Goal: Task Accomplishment & Management: Complete application form

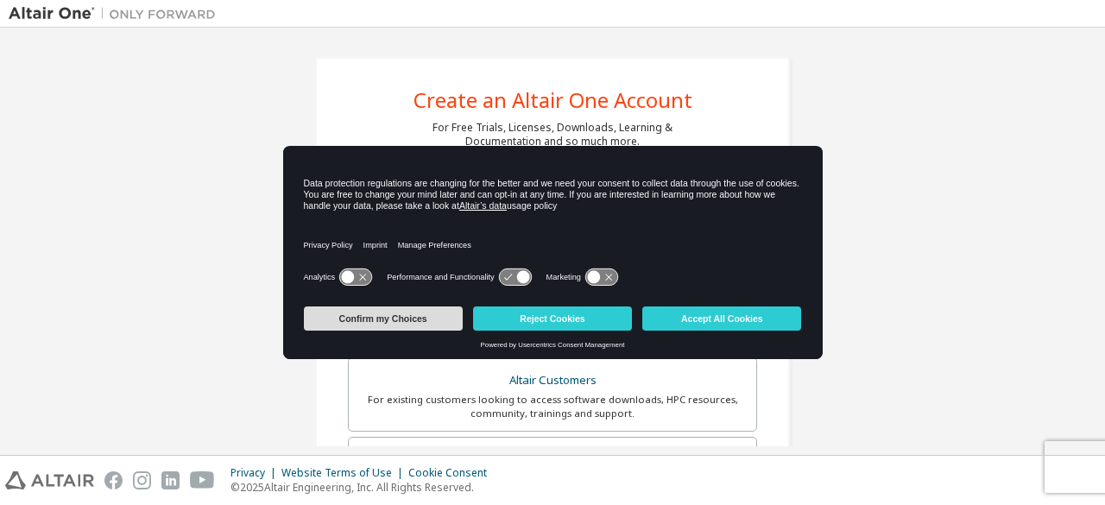
click at [365, 324] on button "Confirm my Choices" at bounding box center [383, 318] width 159 height 24
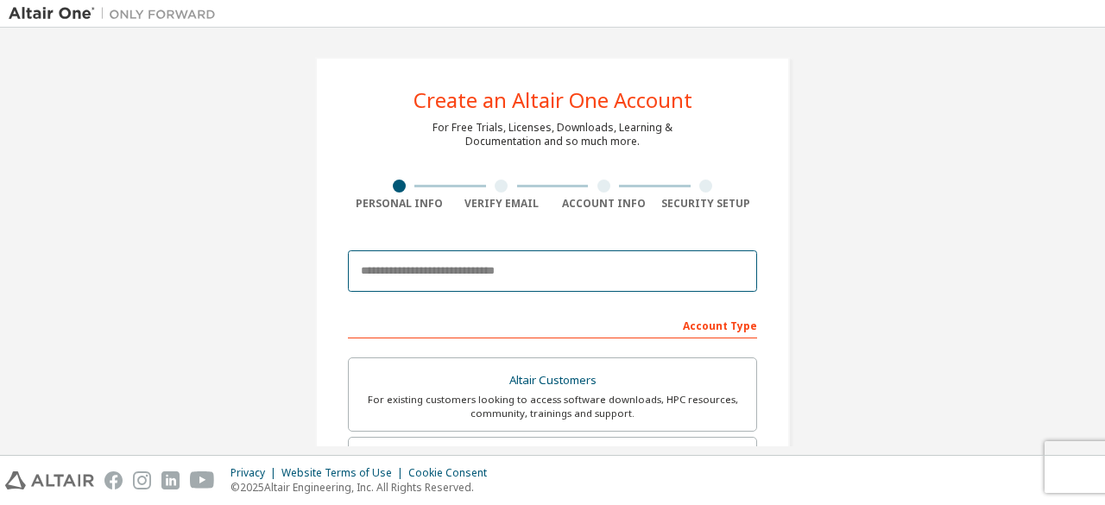
click at [482, 261] on input "email" at bounding box center [552, 270] width 409 height 41
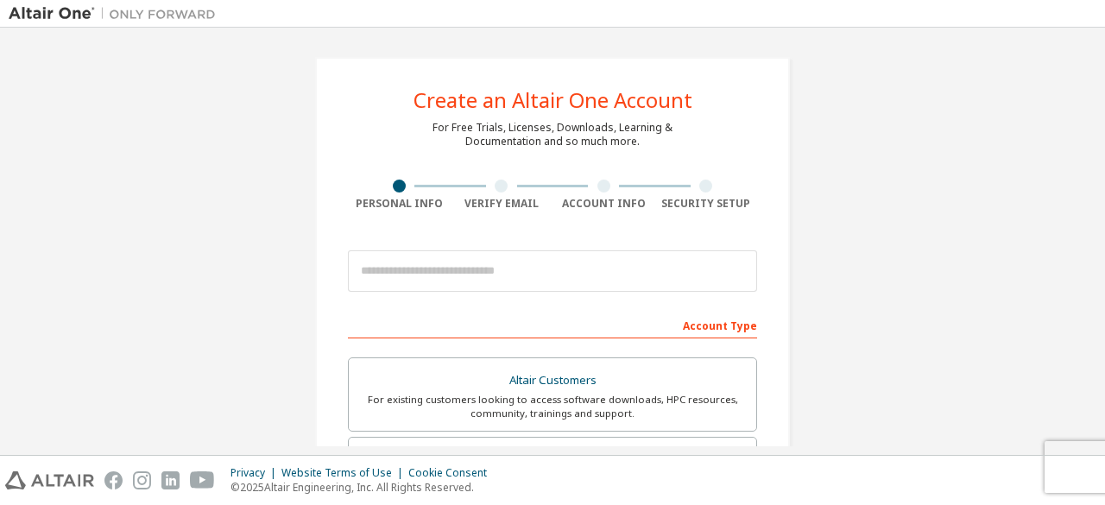
click at [628, 240] on div "Create an Altair One Account For Free Trials, Licenses, Downloads, Learning & D…" at bounding box center [552, 493] width 475 height 872
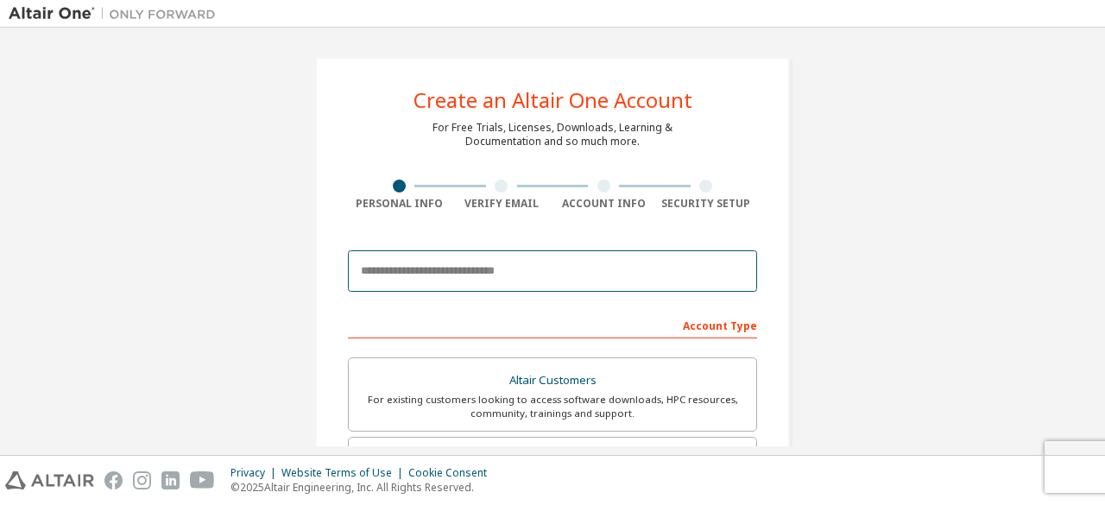
click at [637, 263] on input "email" at bounding box center [552, 270] width 409 height 41
click at [625, 288] on input "email" at bounding box center [552, 270] width 409 height 41
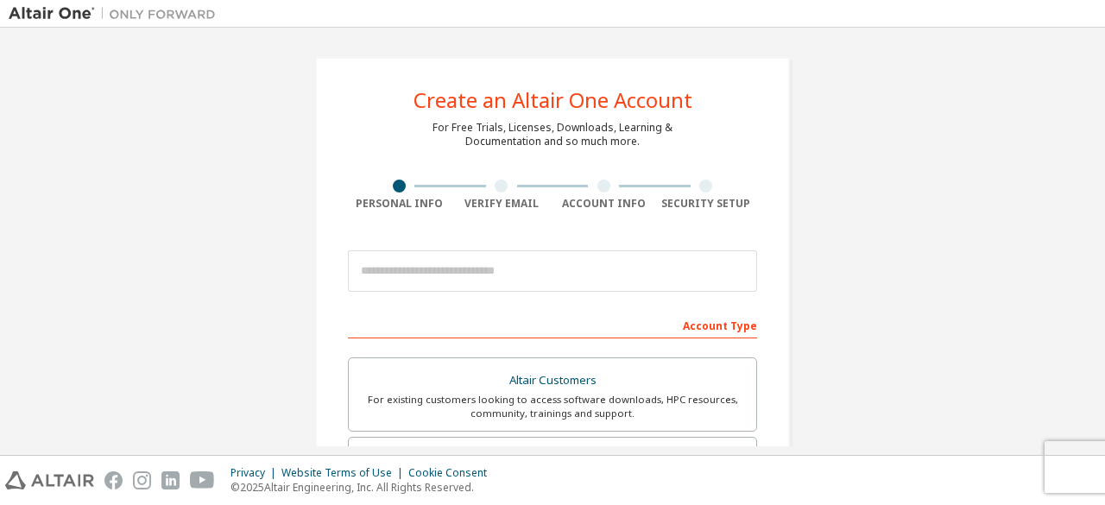
click at [812, 265] on div "Create an Altair One Account For Free Trials, Licenses, Downloads, Learning & D…" at bounding box center [552, 493] width 1087 height 914
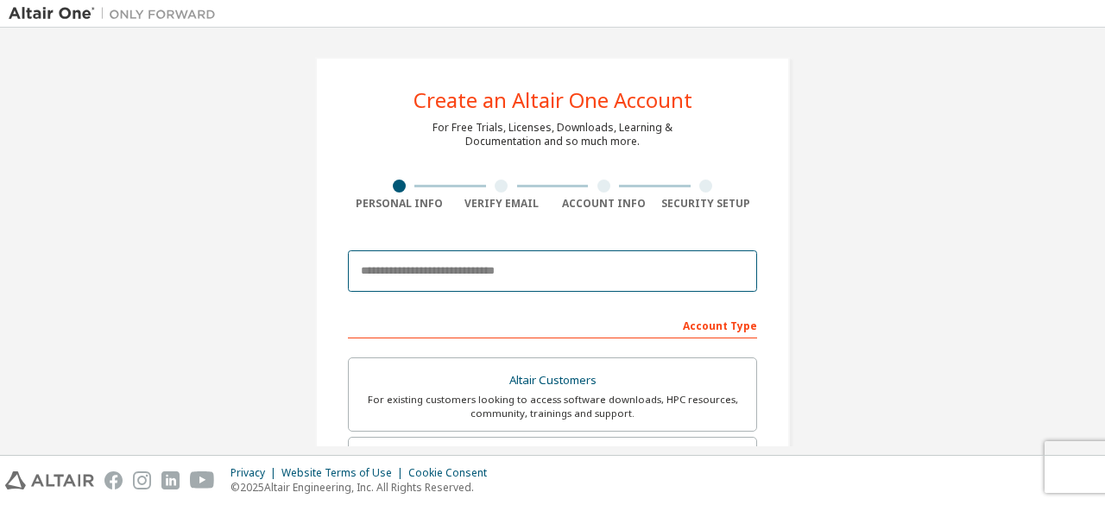
click at [690, 281] on input "email" at bounding box center [552, 270] width 409 height 41
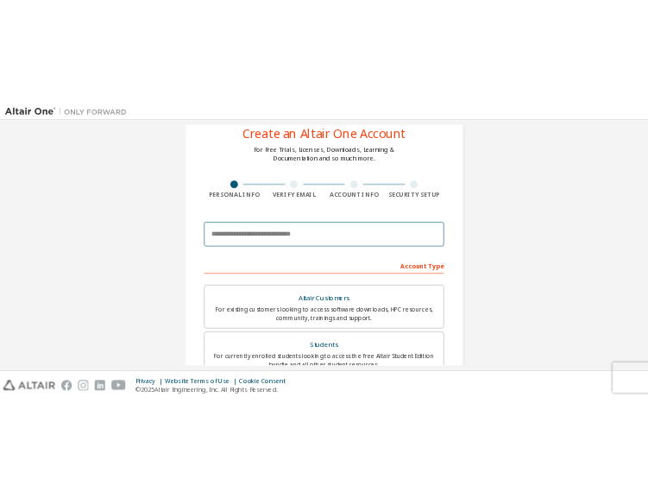
scroll to position [86, 0]
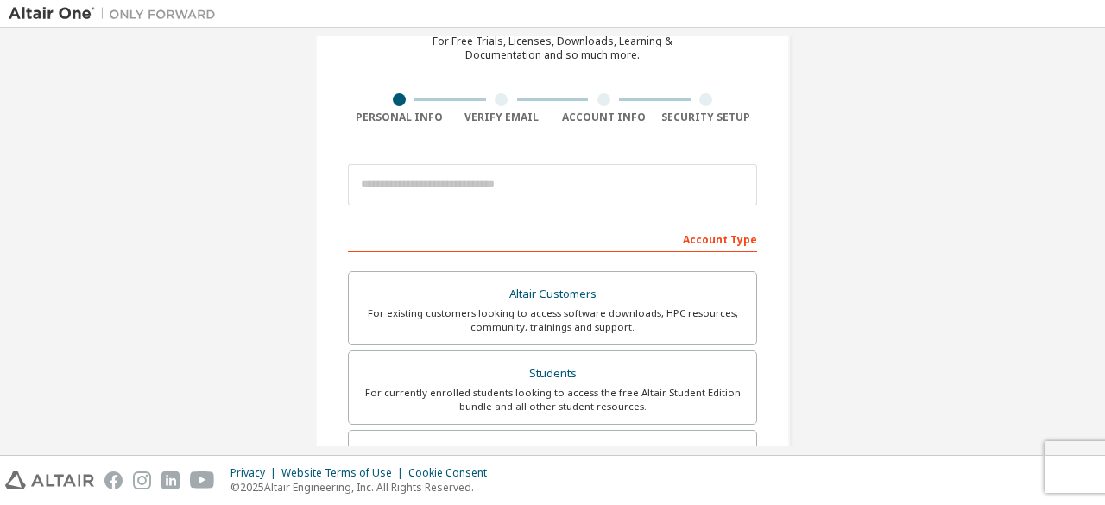
click at [816, 276] on div "Create an Altair One Account For Free Trials, Licenses, Downloads, Learning & D…" at bounding box center [552, 407] width 1087 height 914
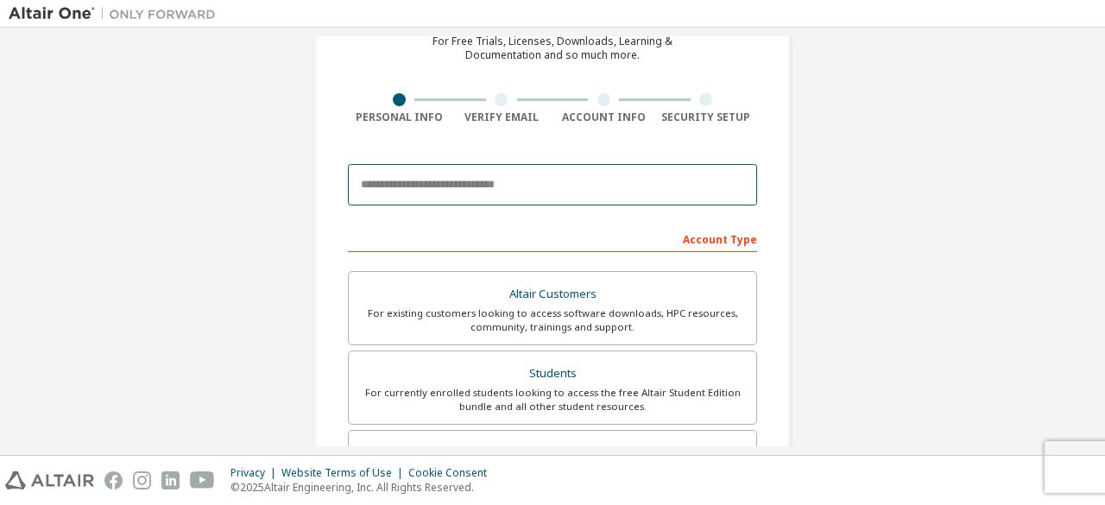
click at [558, 188] on input "email" at bounding box center [552, 184] width 409 height 41
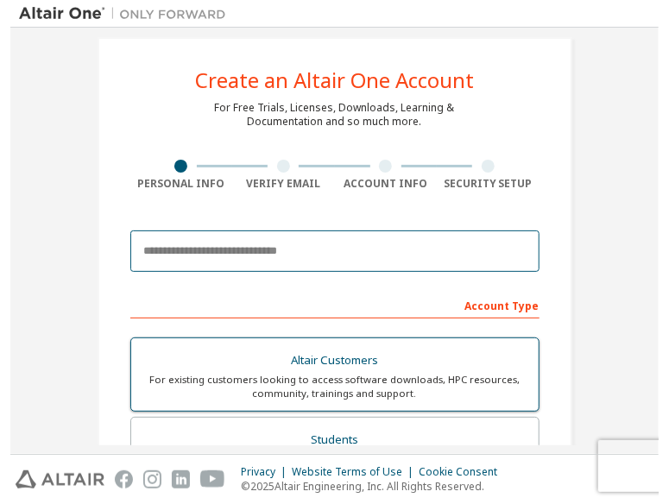
scroll to position [0, 0]
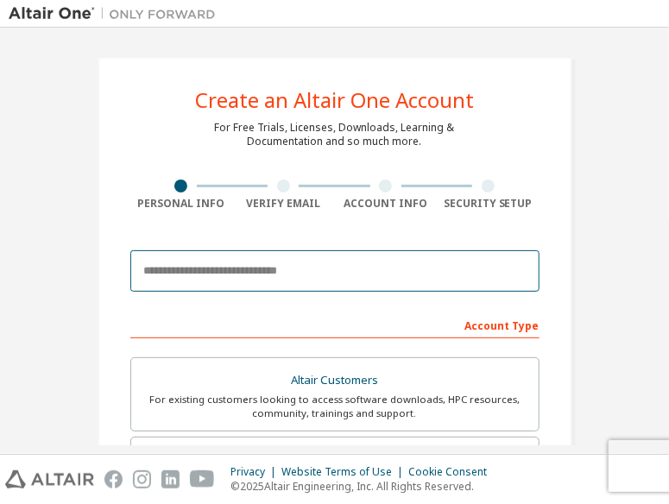
click at [340, 277] on input "email" at bounding box center [334, 270] width 409 height 41
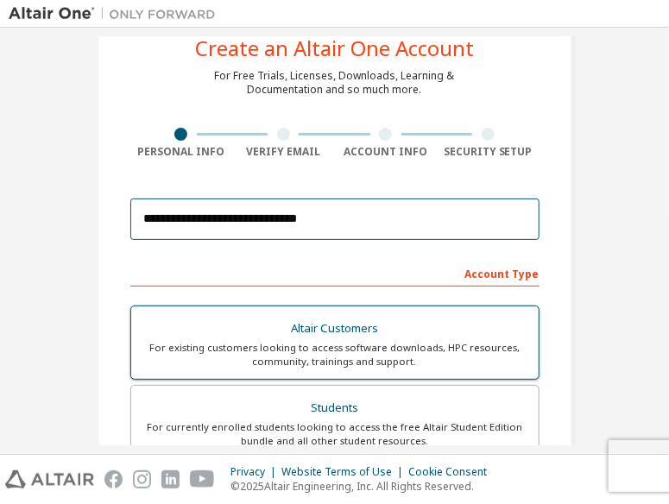
scroll to position [173, 0]
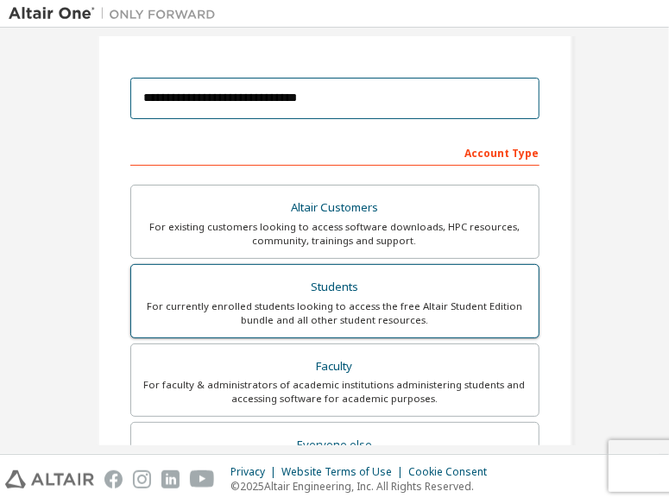
type input "**********"
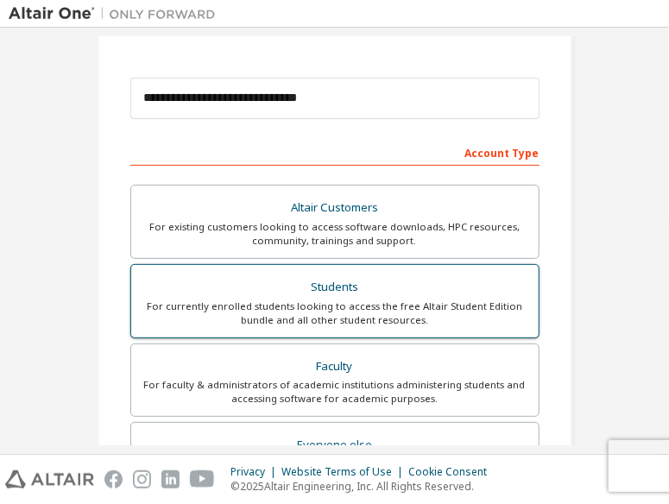
click at [399, 293] on div "Students" at bounding box center [335, 287] width 387 height 24
click at [504, 294] on div "Students" at bounding box center [335, 287] width 387 height 24
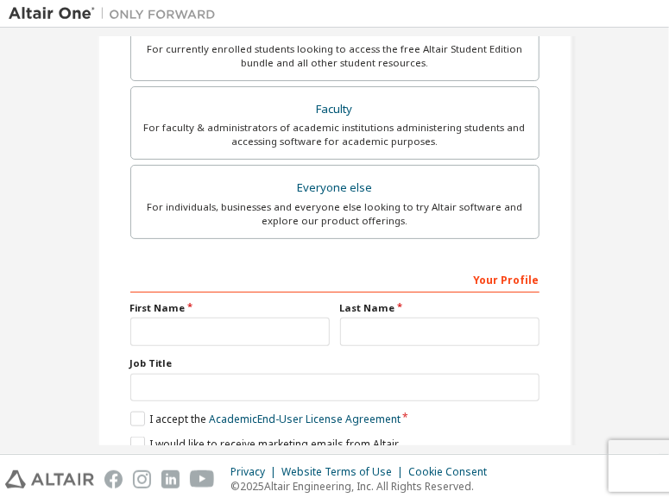
scroll to position [501, 0]
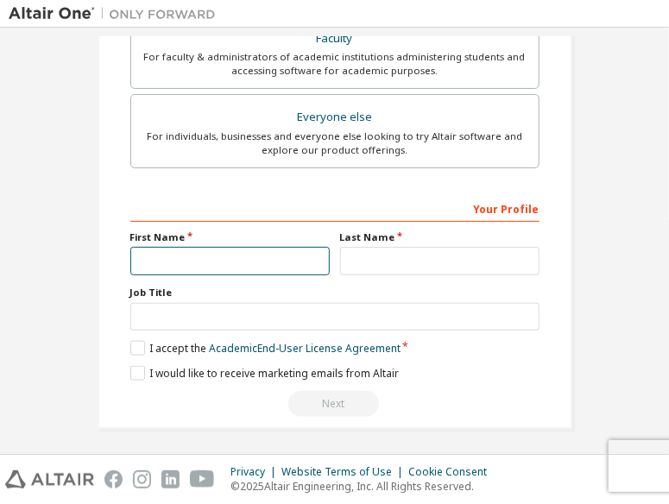
click at [302, 261] on input "text" at bounding box center [229, 261] width 199 height 28
type input "*"
type input "**********"
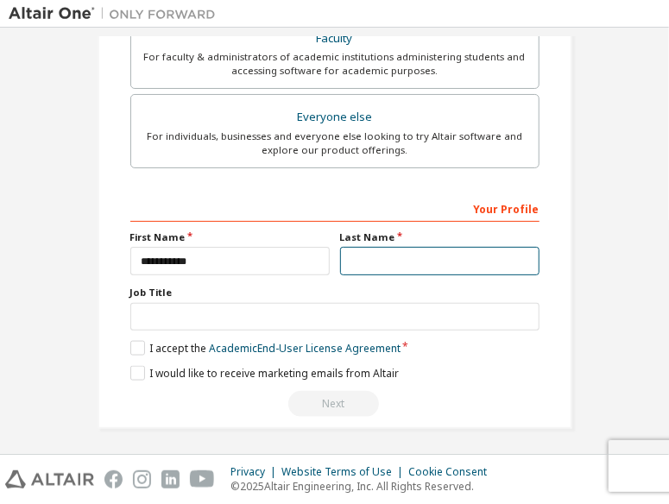
click at [434, 268] on input "text" at bounding box center [439, 261] width 199 height 28
type input "*"
type input "**********"
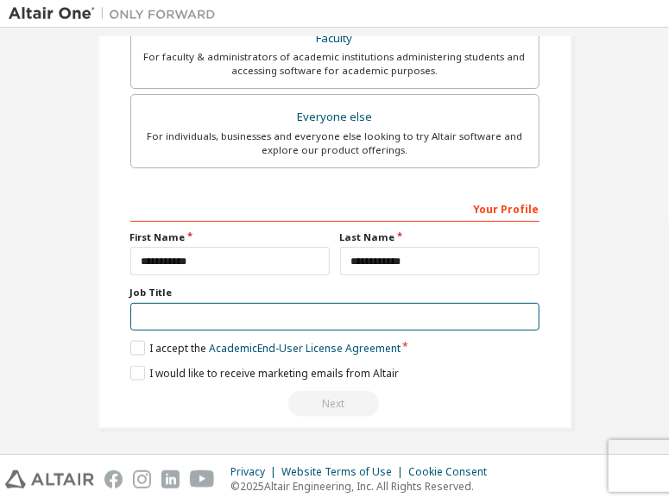
click at [362, 308] on input "text" at bounding box center [334, 317] width 409 height 28
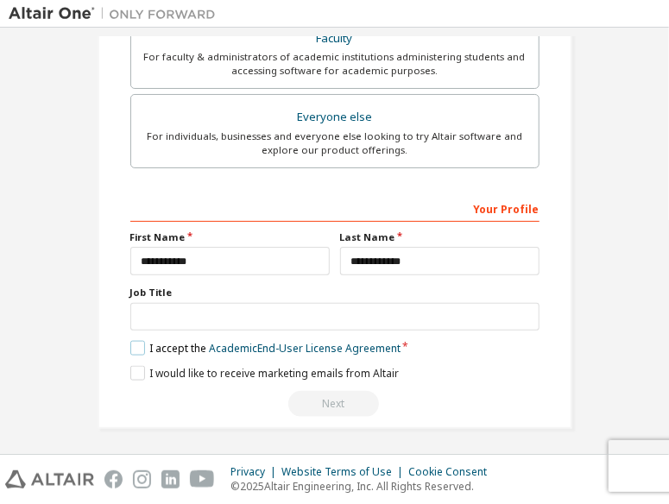
click at [130, 350] on label "I accept the Academic End-User License Agreement" at bounding box center [265, 348] width 270 height 15
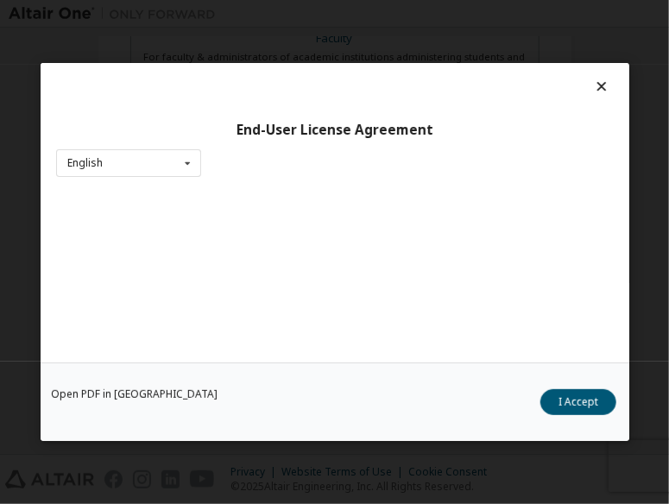
click at [572, 412] on button "I Accept" at bounding box center [578, 402] width 76 height 26
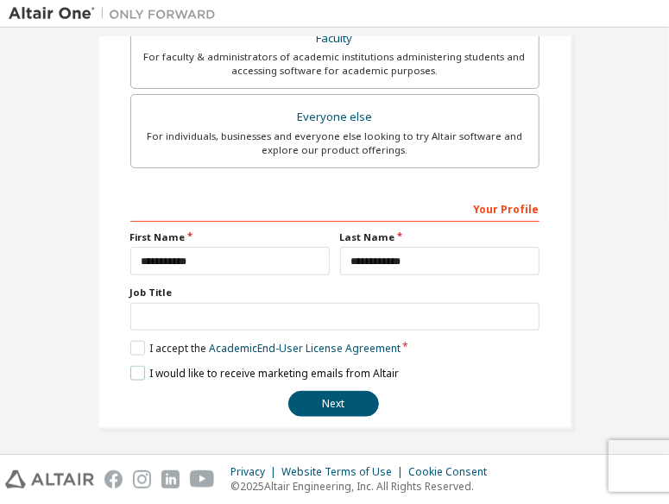
click at [130, 368] on label "I would like to receive marketing emails from Altair" at bounding box center [264, 373] width 268 height 15
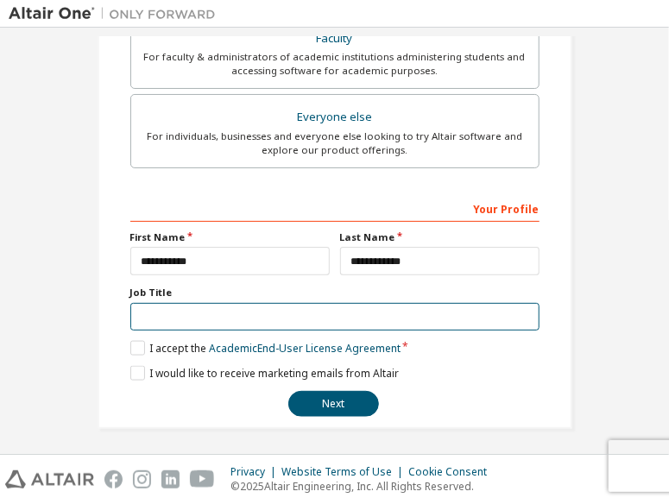
click at [502, 303] on input "text" at bounding box center [334, 317] width 409 height 28
type input "*******"
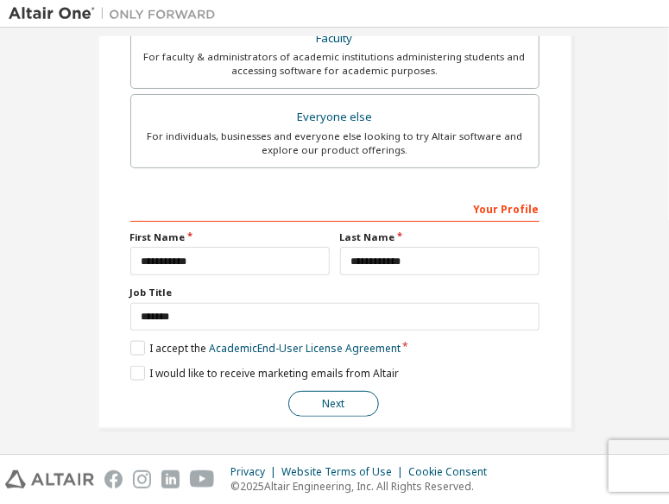
click at [338, 398] on button "Next" at bounding box center [333, 404] width 91 height 26
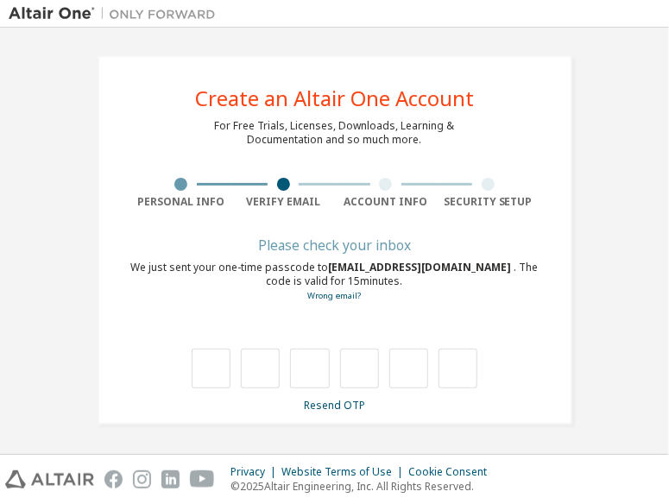
scroll to position [2, 0]
type input "*"
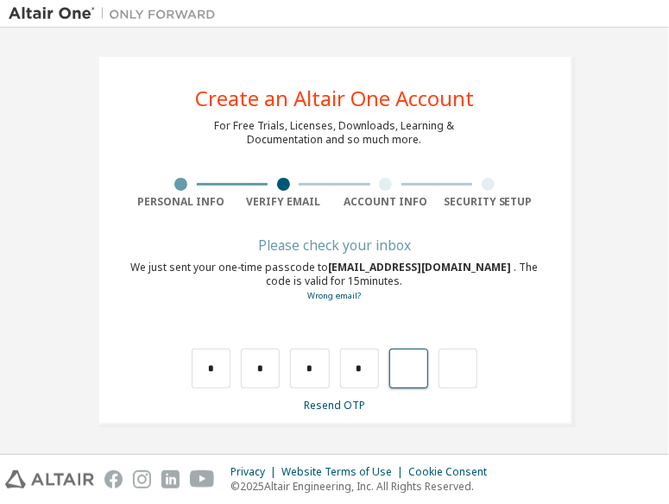
type input "*"
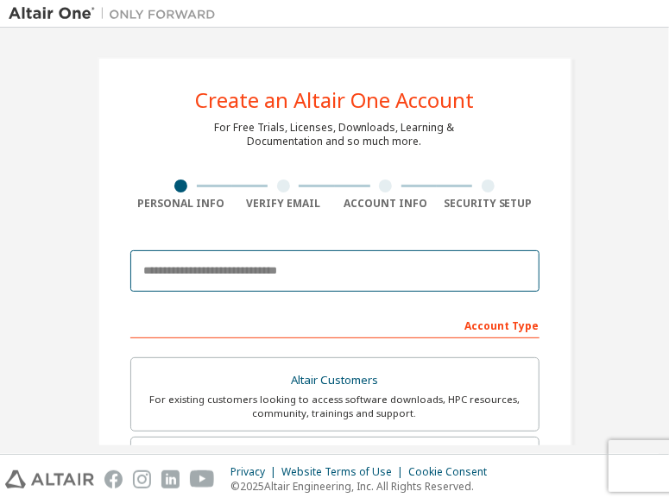
click at [291, 270] on input "email" at bounding box center [334, 270] width 409 height 41
type input "**********"
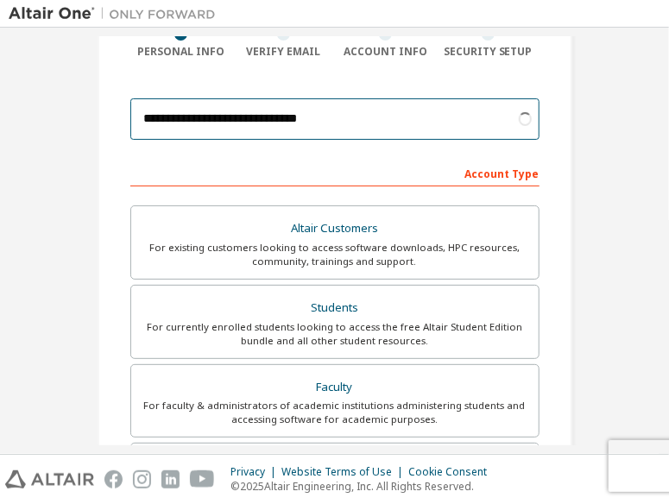
scroll to position [173, 0]
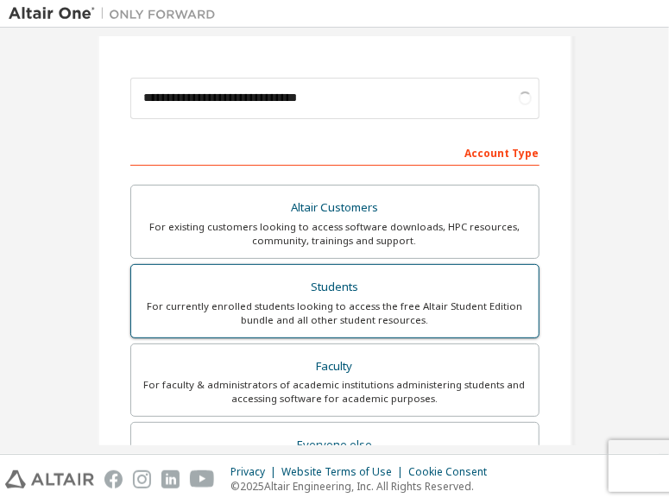
click at [351, 305] on div "For currently enrolled students looking to access the free Altair Student Editi…" at bounding box center [335, 313] width 387 height 28
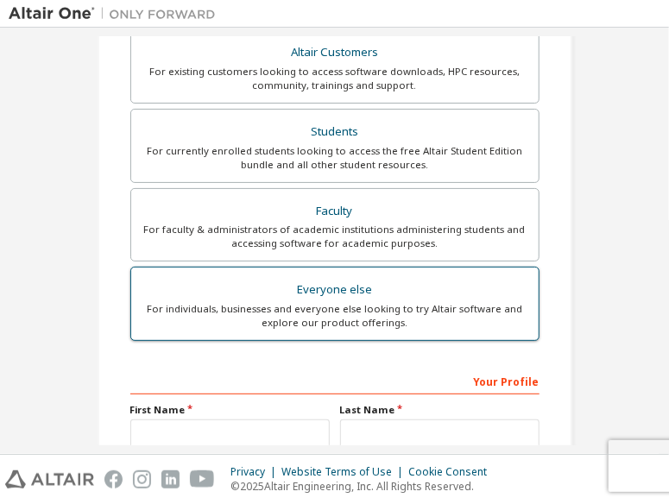
scroll to position [431, 0]
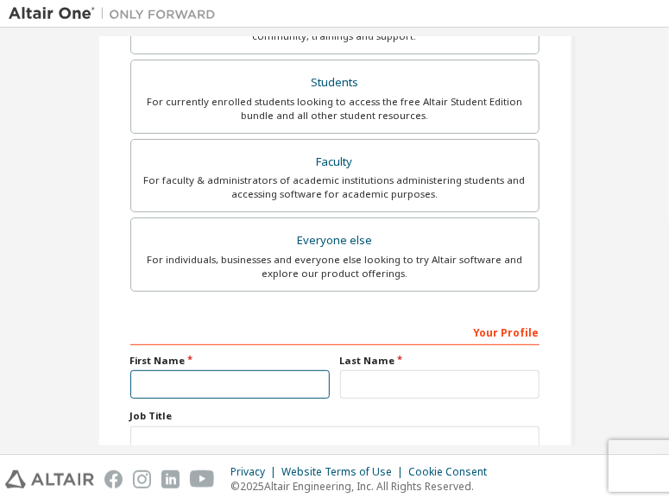
click at [292, 382] on input "text" at bounding box center [229, 384] width 199 height 28
type input "*"
type input "**********"
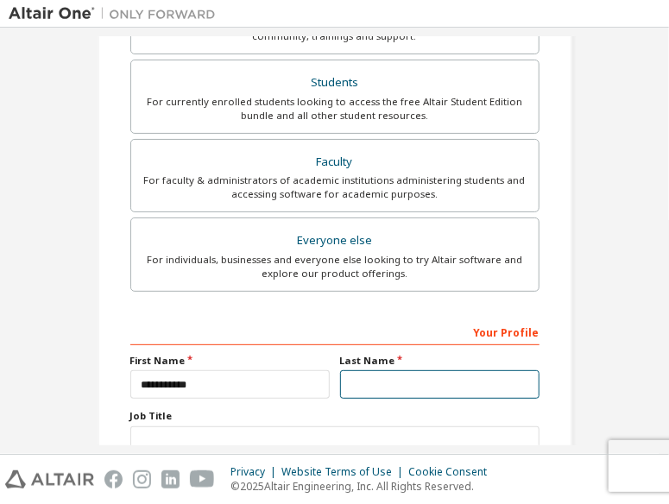
click at [419, 380] on input "text" at bounding box center [439, 384] width 199 height 28
type input "*"
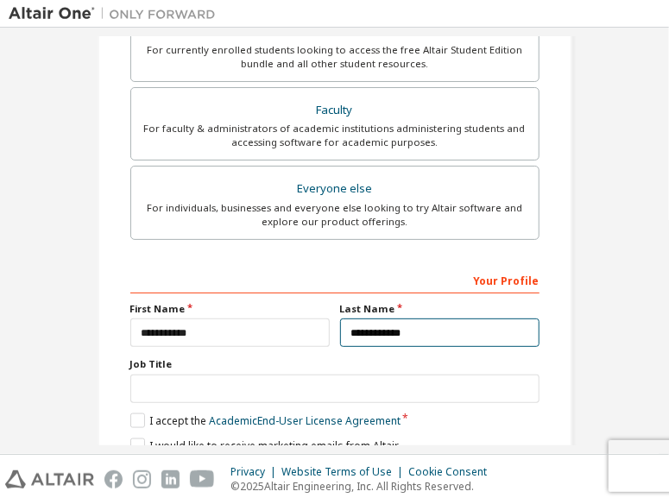
scroll to position [518, 0]
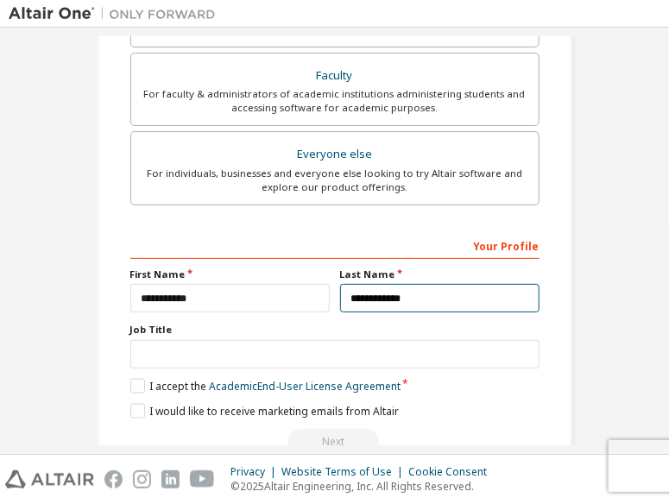
type input "**********"
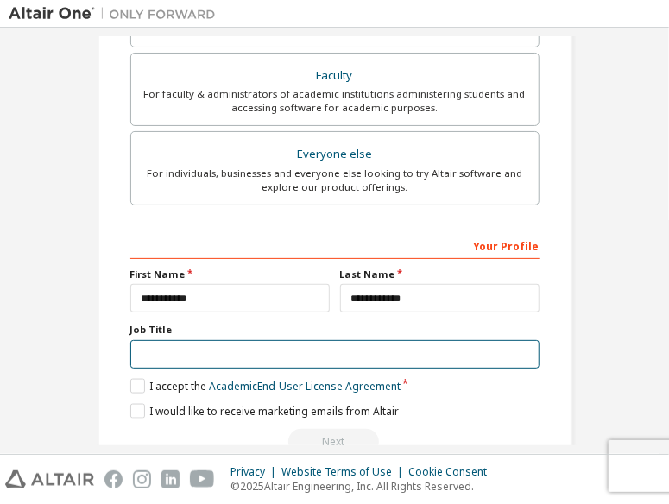
click at [368, 344] on input "text" at bounding box center [334, 354] width 409 height 28
type input "*******"
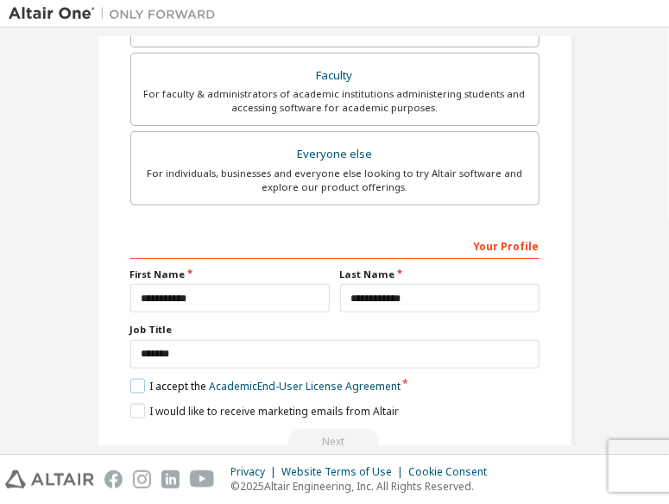
click at [131, 387] on label "I accept the Academic End-User License Agreement" at bounding box center [265, 386] width 270 height 15
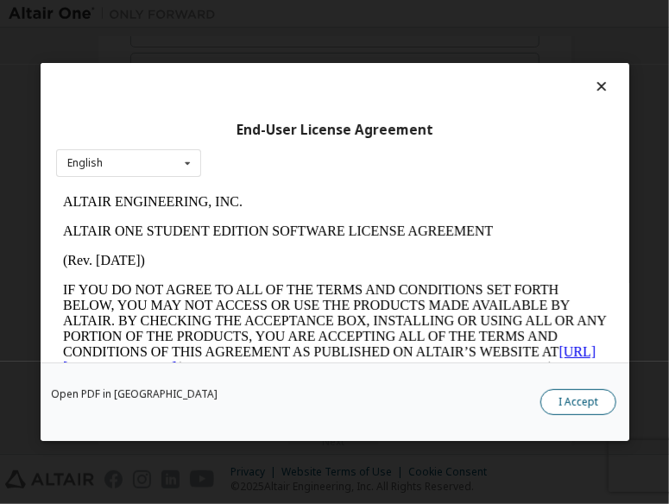
scroll to position [0, 0]
click at [594, 404] on button "I Accept" at bounding box center [578, 402] width 76 height 26
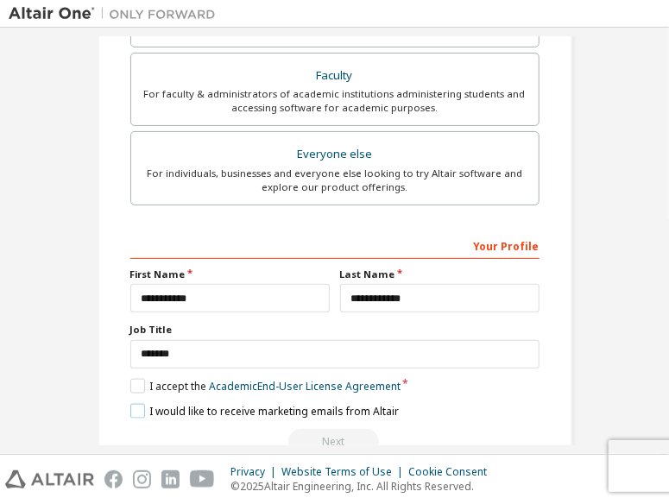
click at [131, 408] on label "I would like to receive marketing emails from Altair" at bounding box center [264, 411] width 268 height 15
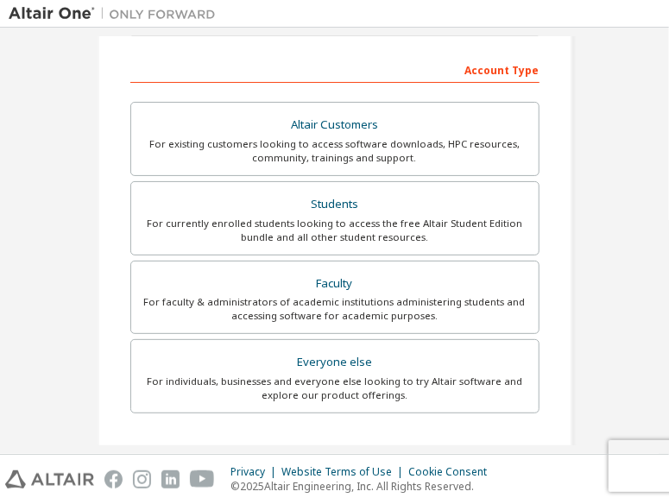
scroll to position [210, 0]
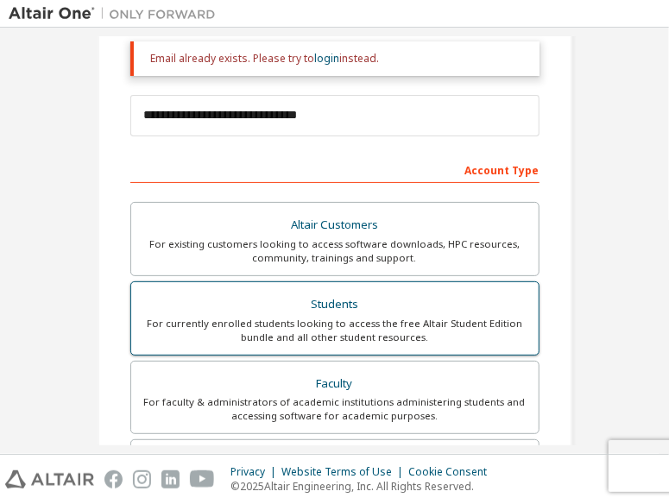
click at [259, 310] on div "Students" at bounding box center [335, 305] width 387 height 24
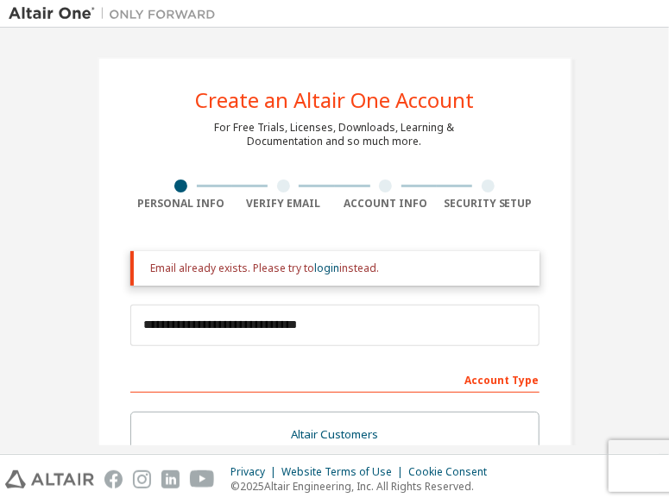
scroll to position [0, 0]
click at [327, 267] on link "login" at bounding box center [327, 268] width 25 height 15
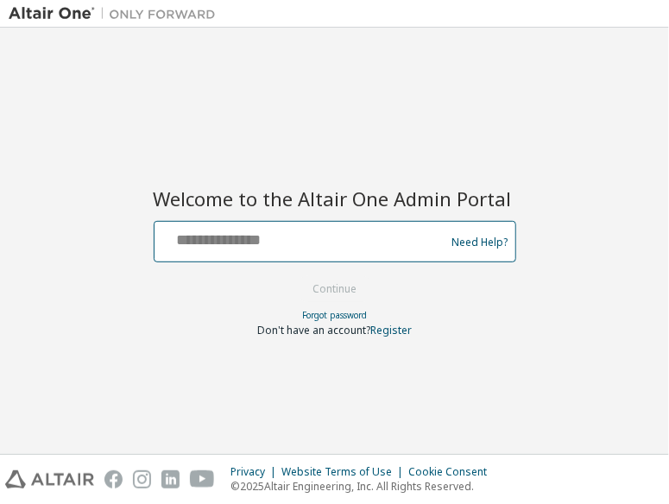
click at [346, 249] on input "text" at bounding box center [302, 237] width 282 height 25
type input "**********"
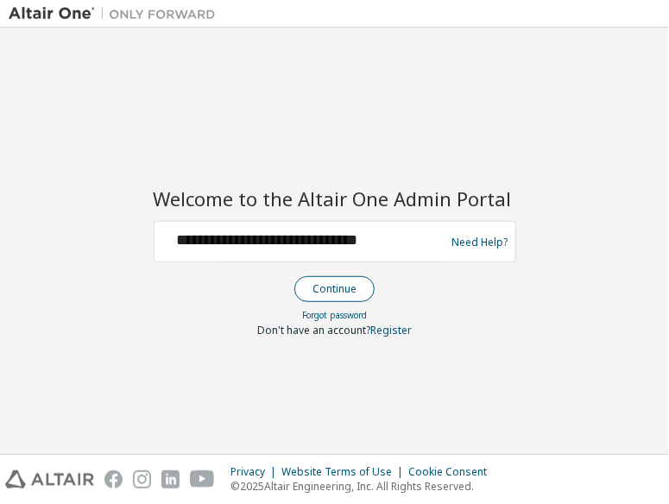
click at [354, 287] on button "Continue" at bounding box center [334, 289] width 80 height 26
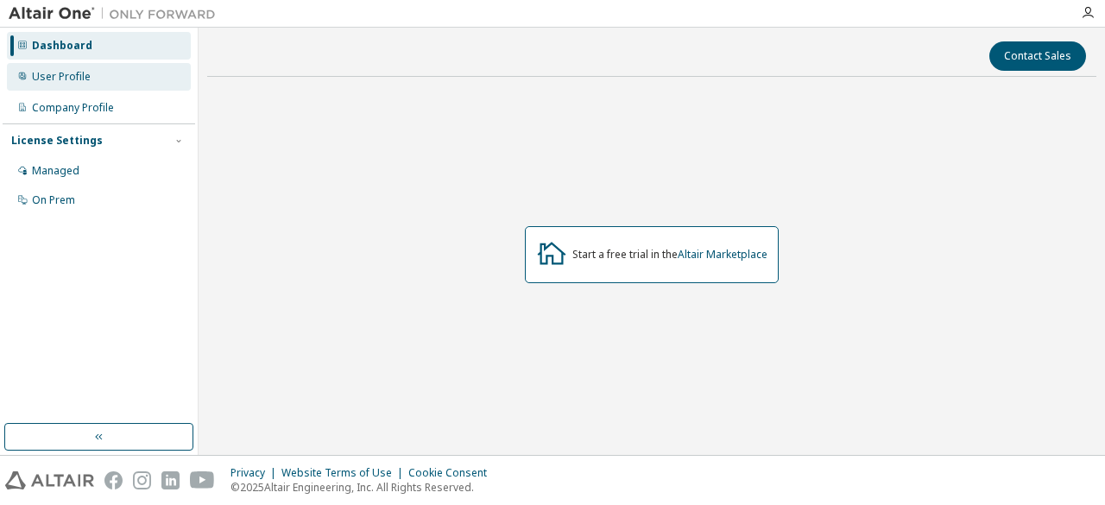
click at [107, 79] on div "User Profile" at bounding box center [99, 77] width 184 height 28
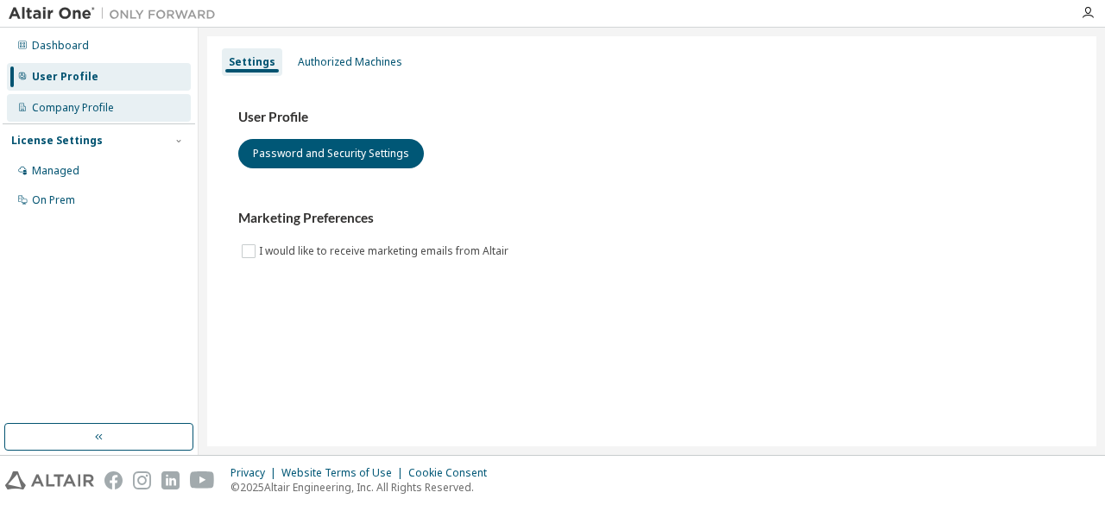
click at [102, 107] on div "Company Profile" at bounding box center [73, 108] width 82 height 14
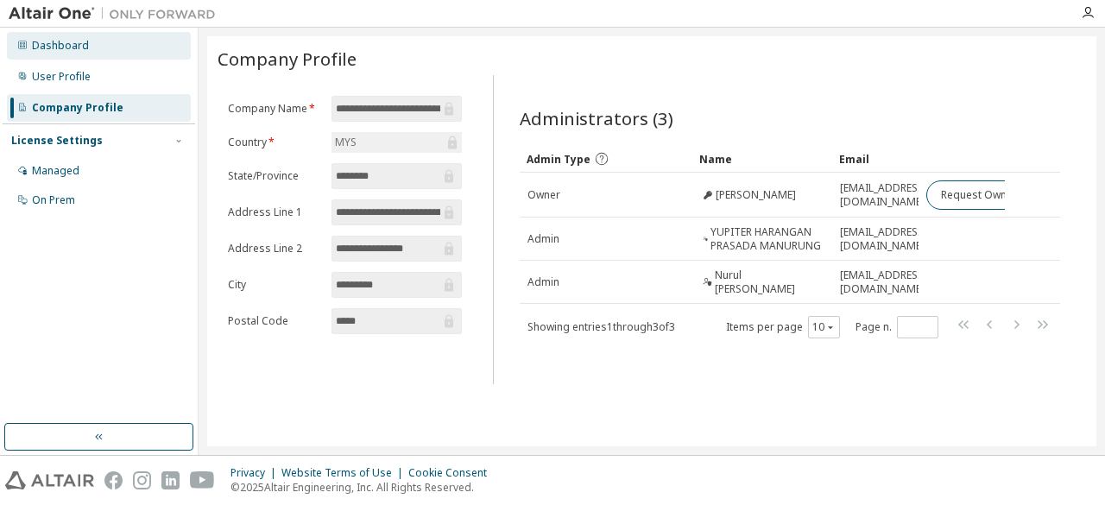
click at [119, 44] on div "Dashboard" at bounding box center [99, 46] width 184 height 28
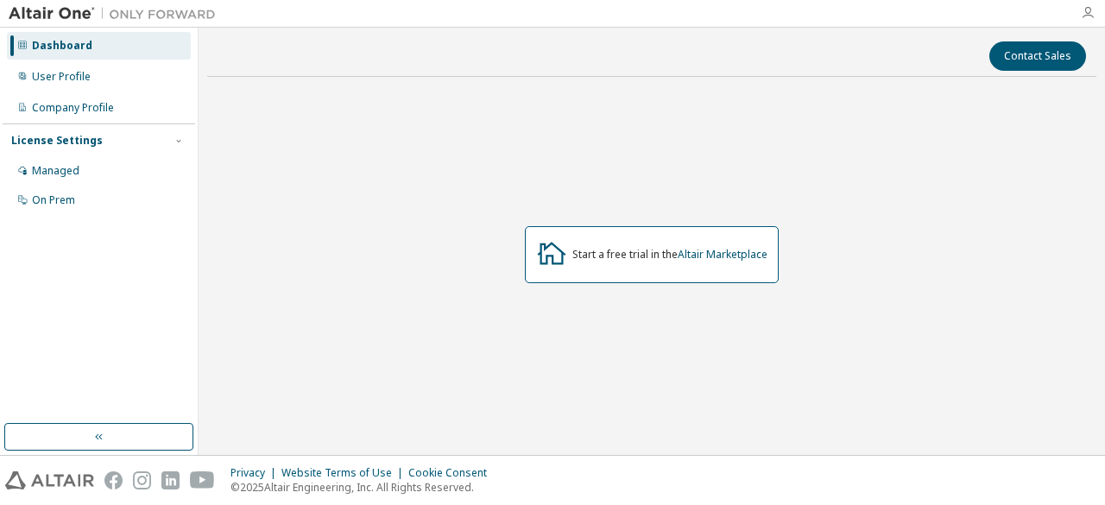
click at [668, 11] on icon "button" at bounding box center [1087, 13] width 14 height 14
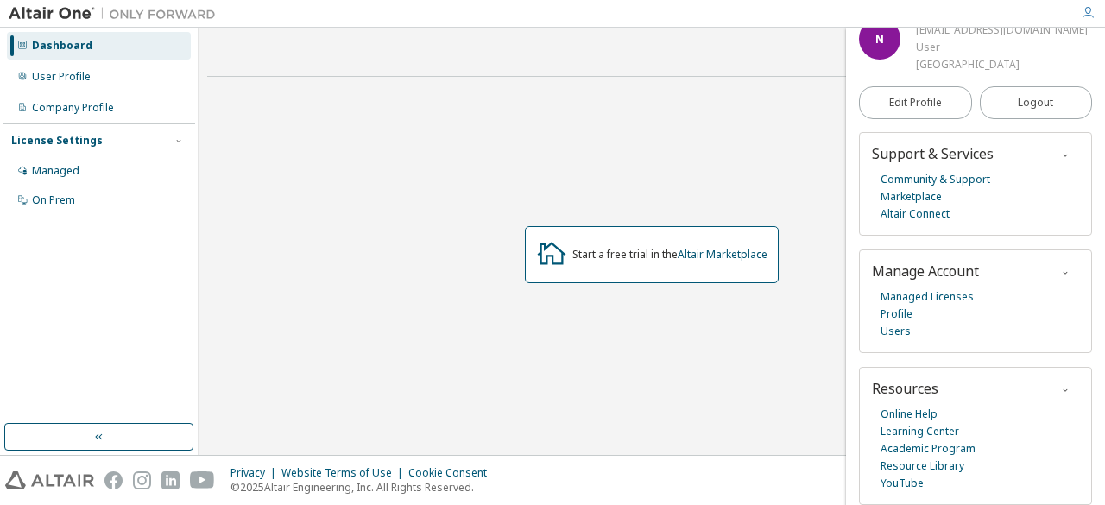
scroll to position [91, 0]
click at [668, 408] on div "Start a free trial in the Altair Marketplace" at bounding box center [651, 255] width 889 height 328
